Goal: Find specific page/section: Find specific page/section

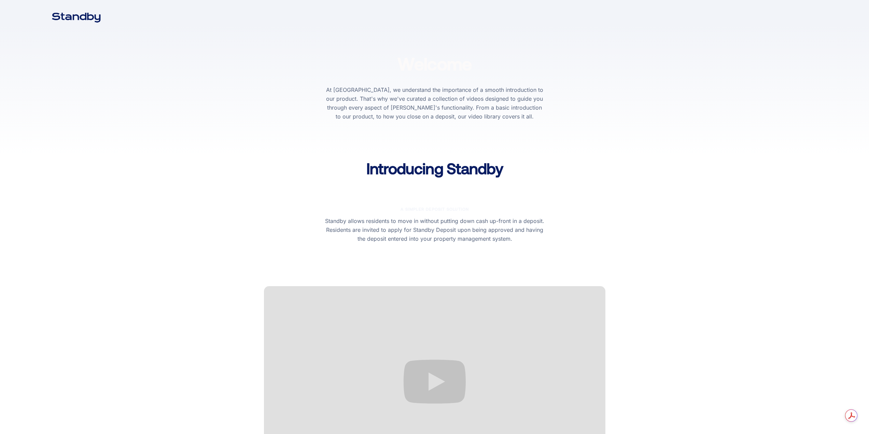
scroll to position [205, 0]
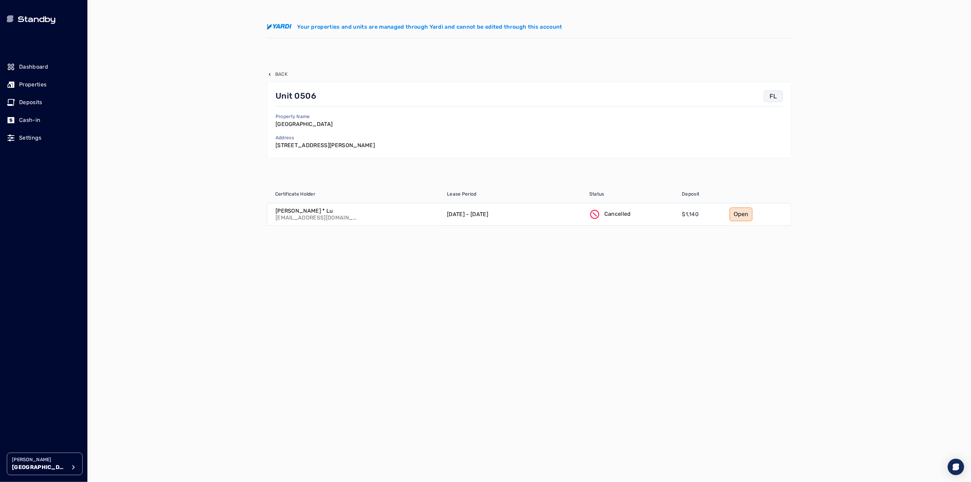
click at [31, 81] on p "Properties" at bounding box center [32, 85] width 27 height 8
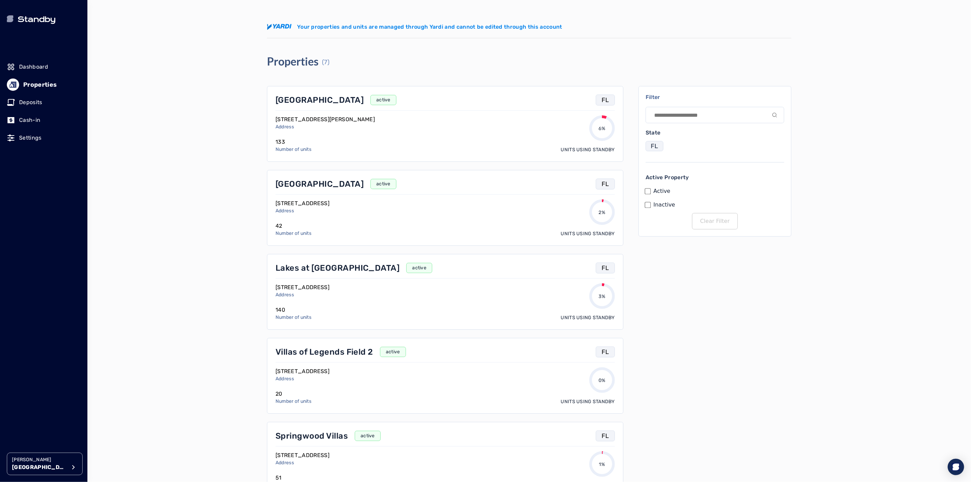
click at [313, 178] on div "Cedar Hollow active FL 7311 N Cedar Court, St. Petersburg, FL 33702 Address 42 …" at bounding box center [445, 208] width 356 height 76
click at [313, 182] on p "Cedar Hollow" at bounding box center [319, 184] width 88 height 11
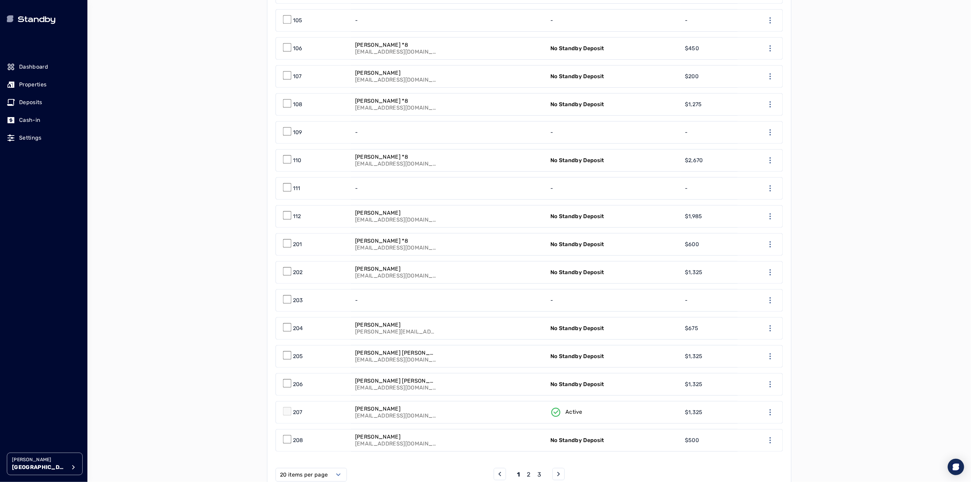
scroll to position [379, 0]
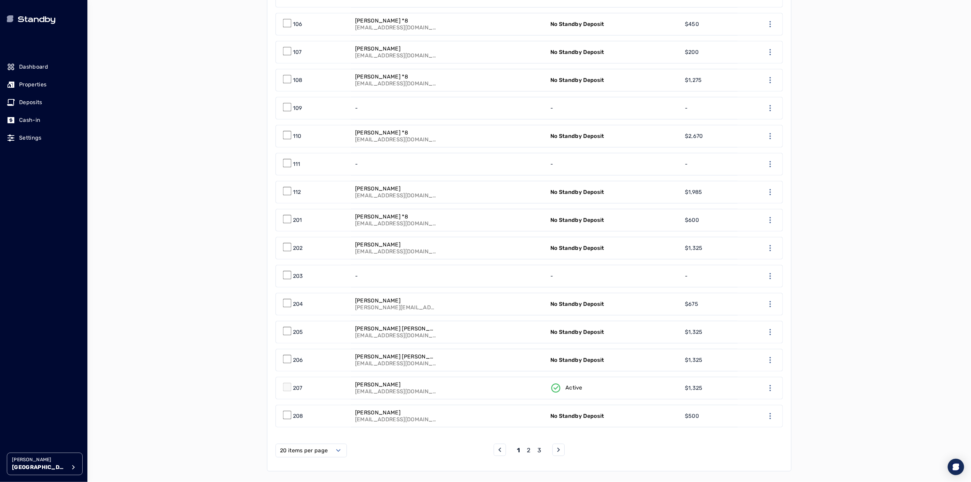
click at [468, 276] on link "-" at bounding box center [448, 276] width 195 height 22
